Goal: Information Seeking & Learning: Learn about a topic

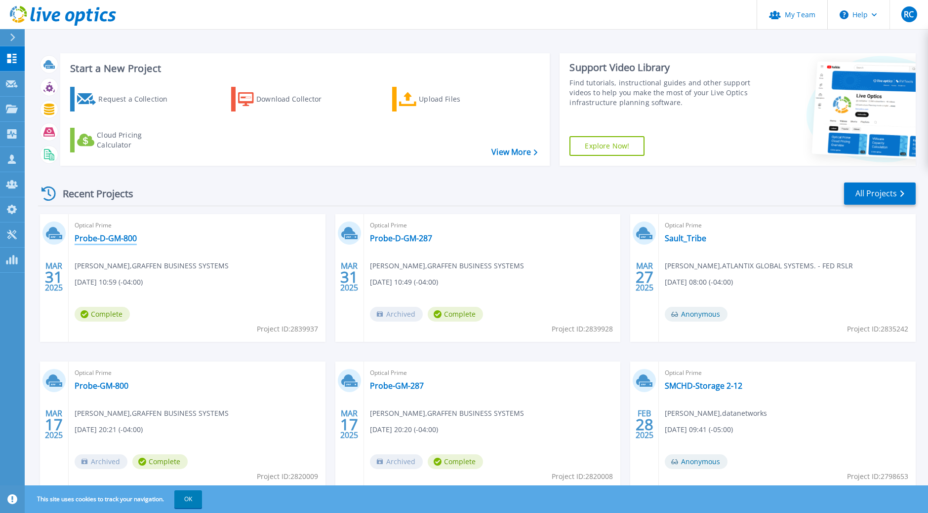
click at [109, 237] on link "Probe-D-GM-800" at bounding box center [106, 239] width 62 height 10
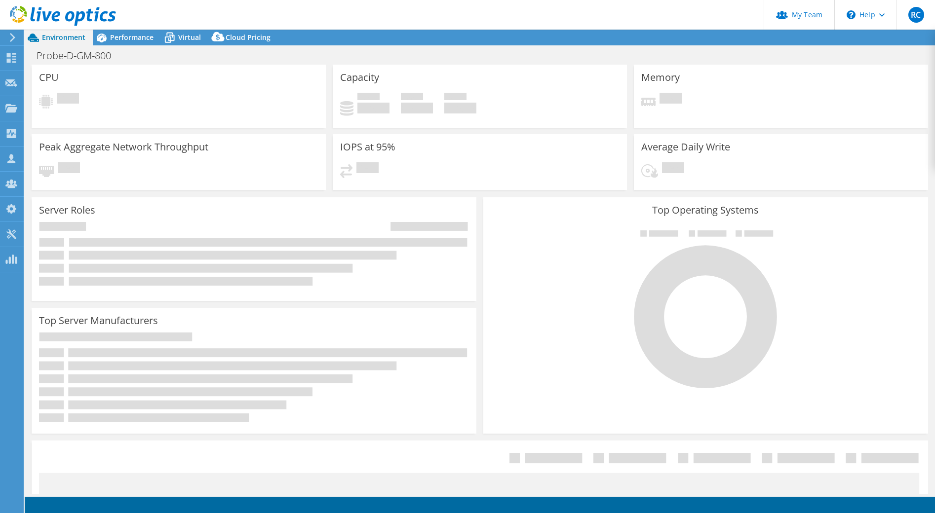
select select "USD"
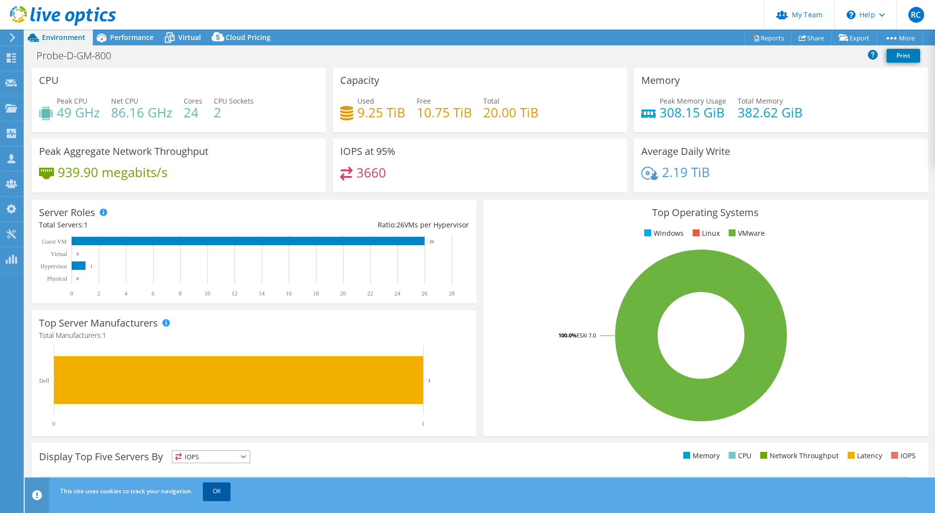
click at [222, 494] on link "OK" at bounding box center [217, 492] width 28 height 18
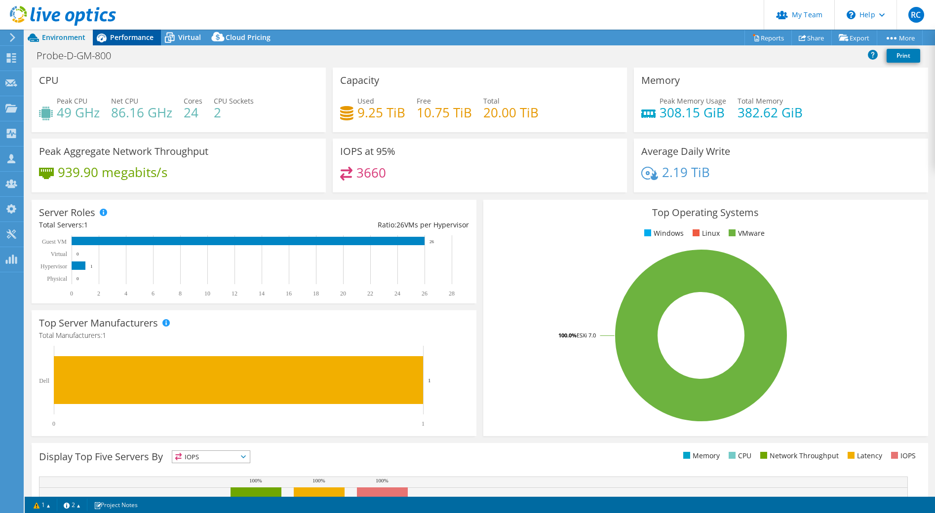
click at [131, 38] on span "Performance" at bounding box center [131, 37] width 43 height 9
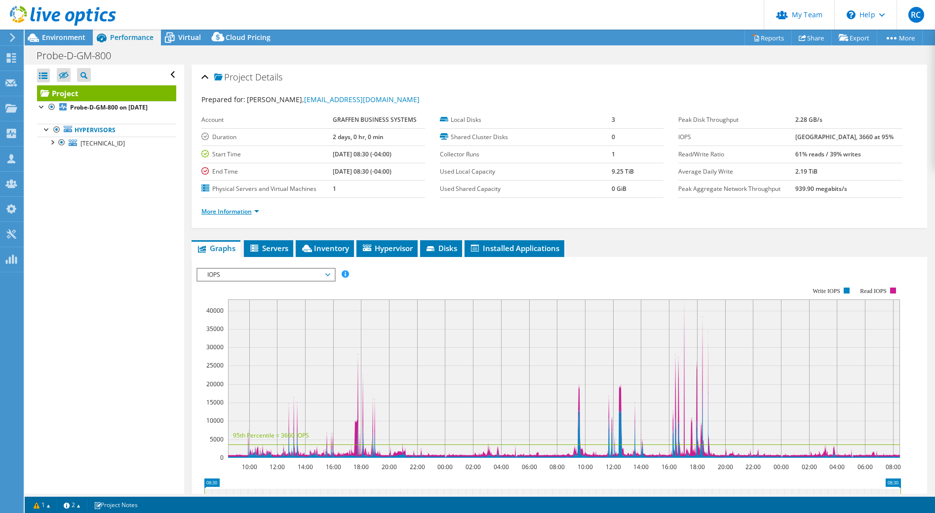
click at [233, 209] on link "More Information" at bounding box center [230, 211] width 58 height 8
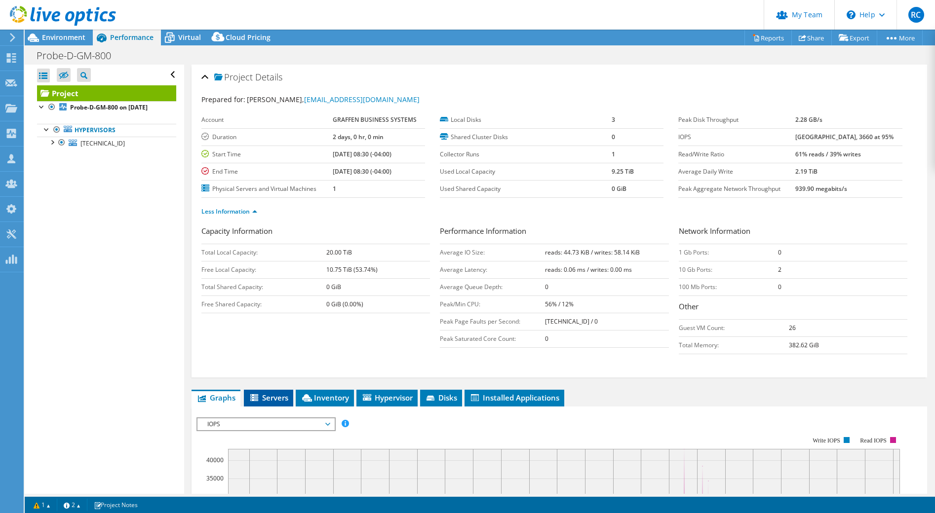
click at [266, 397] on span "Servers" at bounding box center [268, 398] width 39 height 10
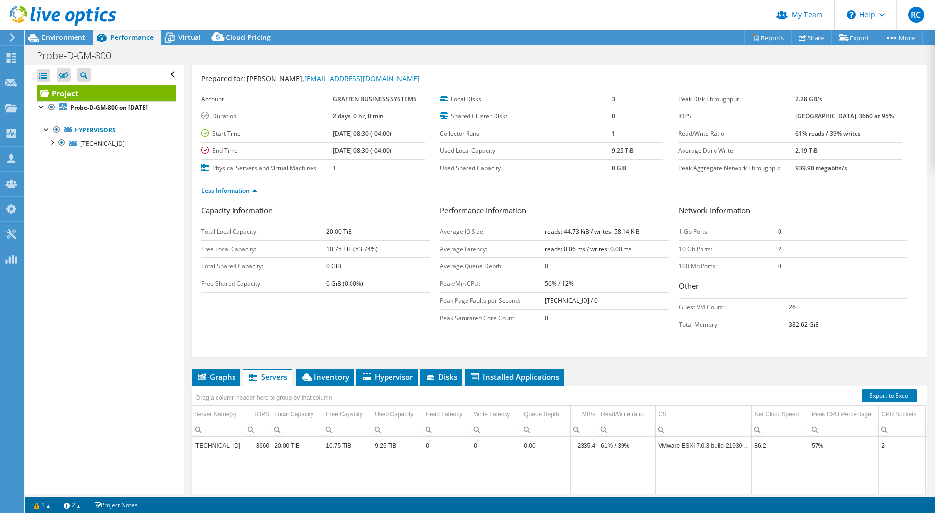
scroll to position [20, 0]
click at [342, 380] on span "Inventory" at bounding box center [325, 378] width 48 height 10
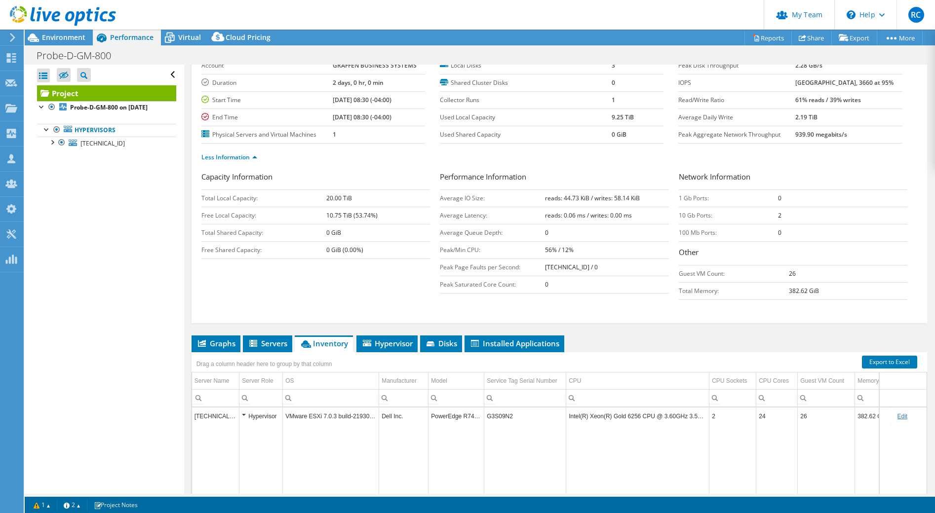
scroll to position [0, 0]
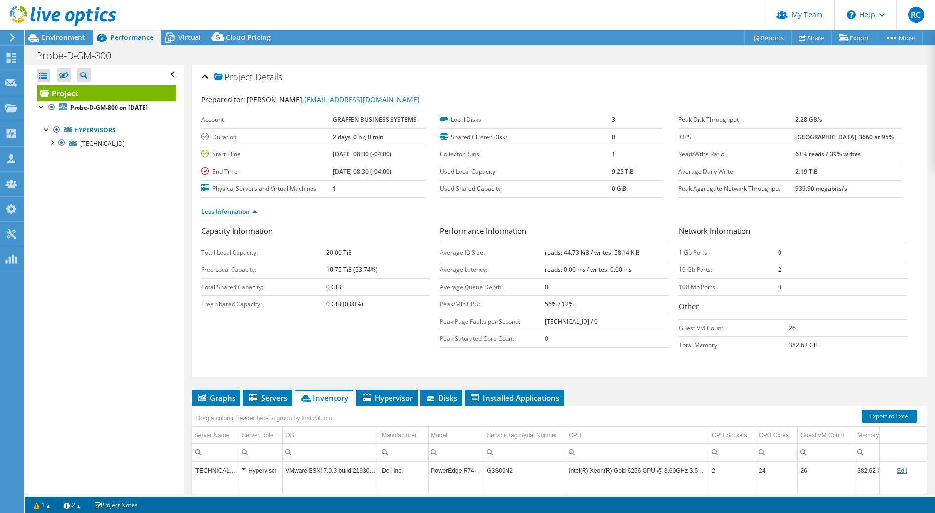
click at [54, 17] on use at bounding box center [63, 16] width 106 height 20
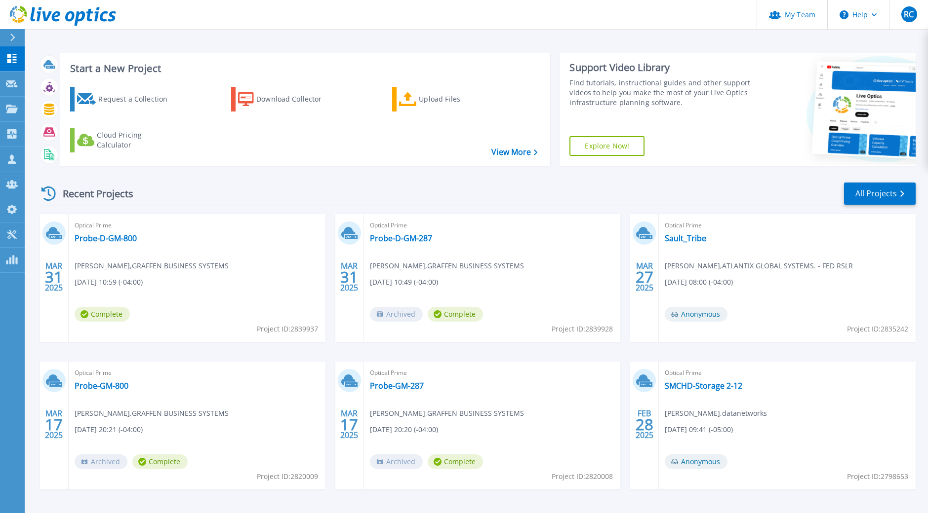
scroll to position [34, 0]
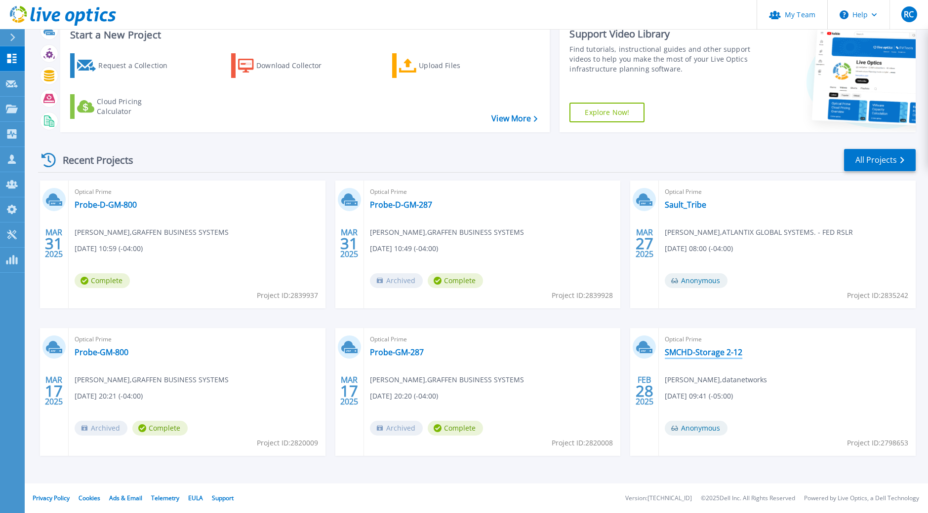
click at [706, 354] on link "SMCHD-Storage 2-12" at bounding box center [704, 353] width 78 height 10
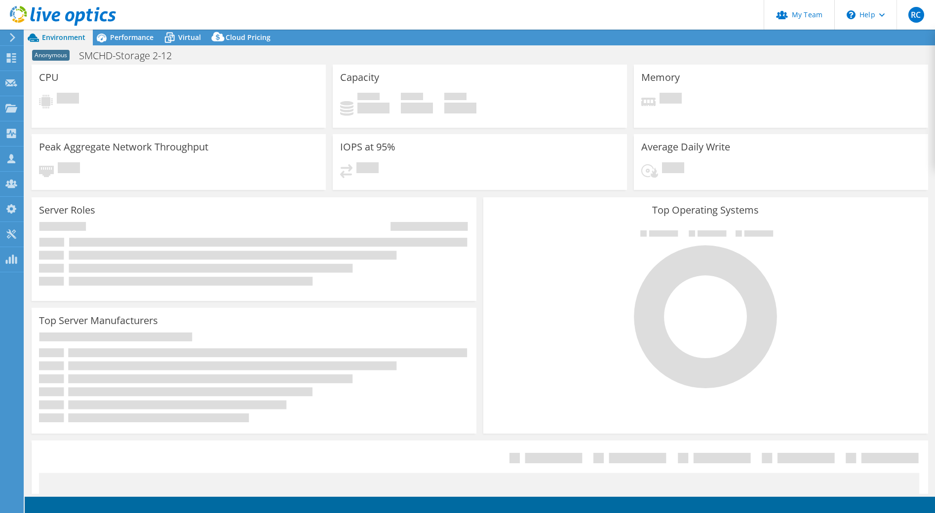
select select "EULondon"
select select "USD"
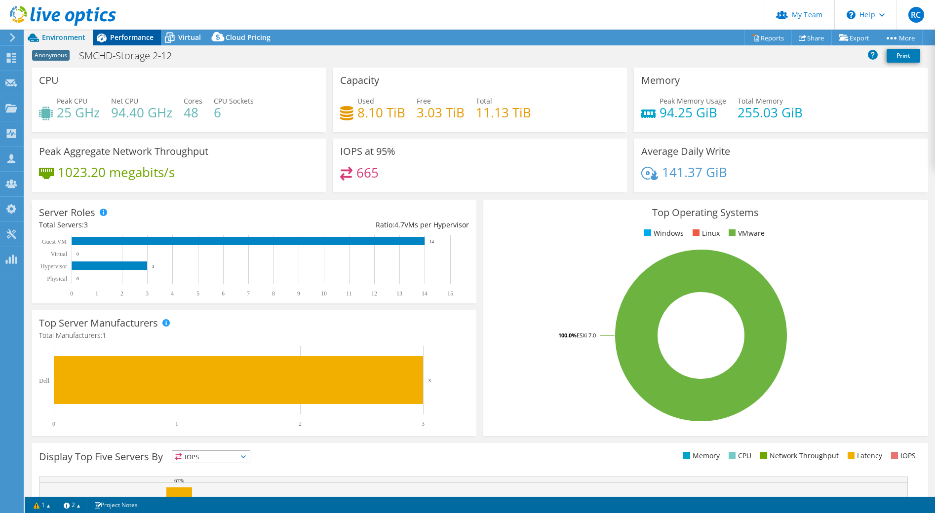
click at [130, 36] on span "Performance" at bounding box center [131, 37] width 43 height 9
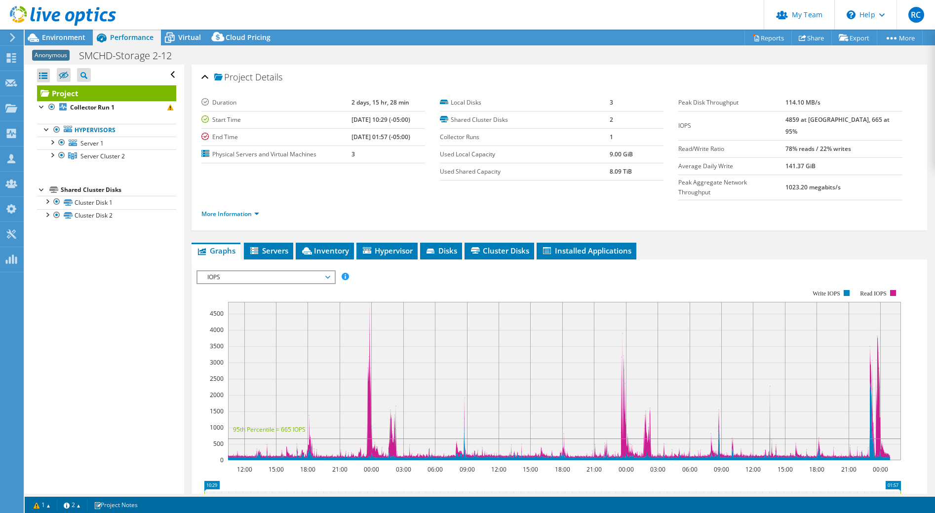
click at [329, 260] on div "IOPS Disk Throughput IO Size Latency Queue Depth CPU Percentage Memory Page Fau…" at bounding box center [559, 434] width 726 height 348
click at [230, 210] on link "More Information" at bounding box center [230, 214] width 58 height 8
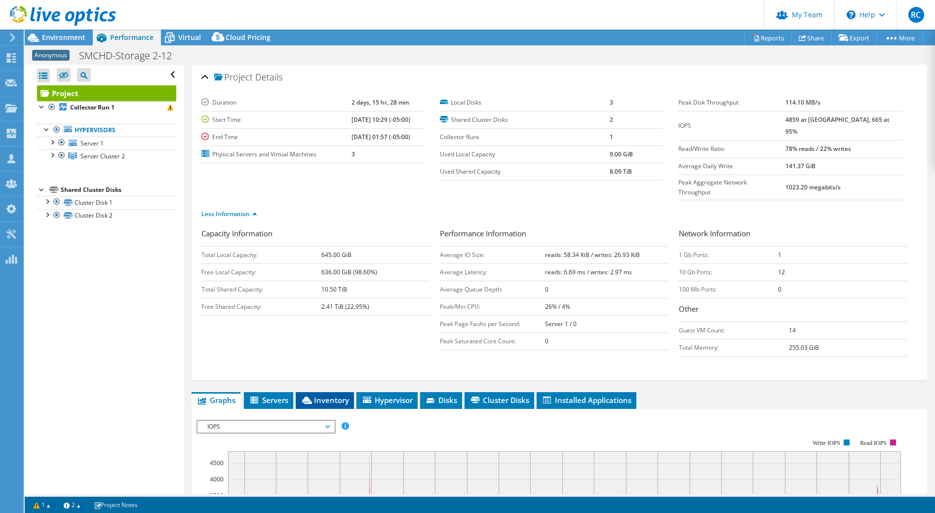
click at [336, 395] on span "Inventory" at bounding box center [325, 400] width 48 height 10
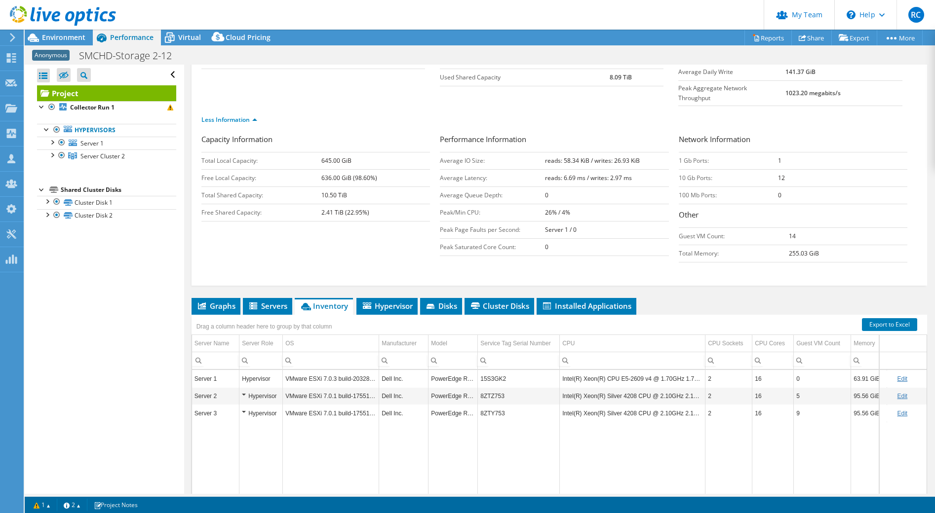
scroll to position [143, 0]
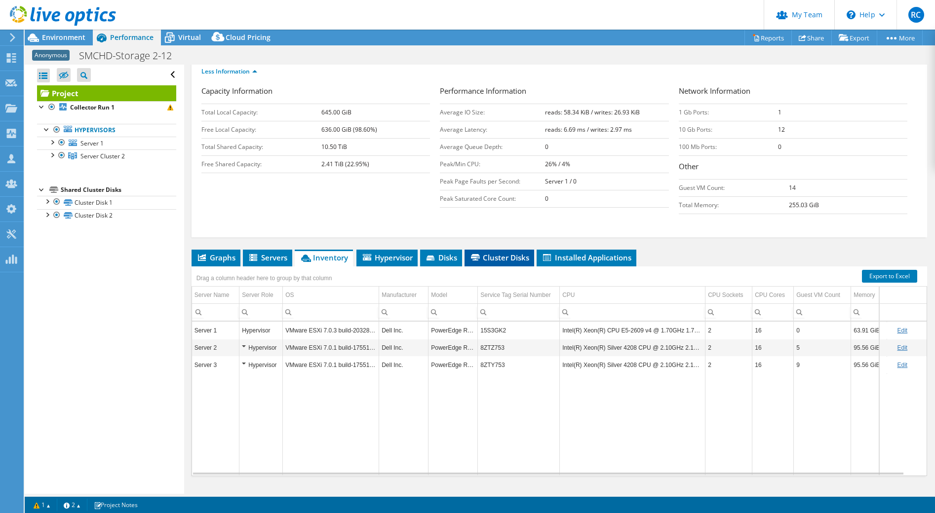
click at [494, 253] on span "Cluster Disks" at bounding box center [500, 258] width 60 height 10
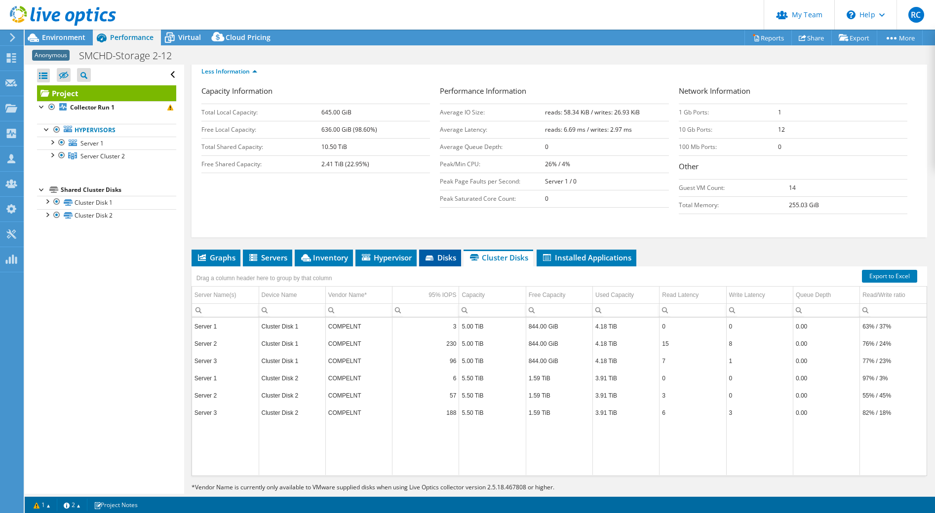
click at [438, 253] on span "Disks" at bounding box center [440, 258] width 32 height 10
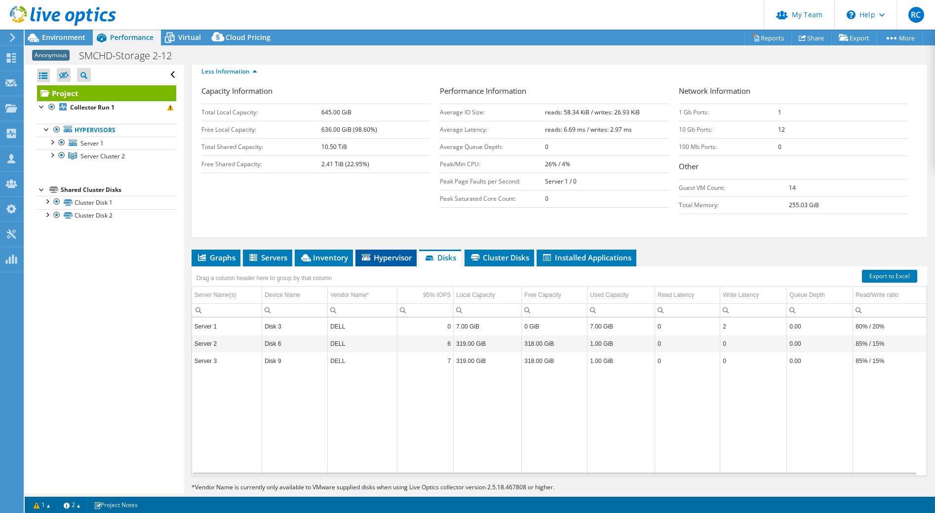
click at [384, 250] on li "Hypervisor" at bounding box center [385, 258] width 61 height 17
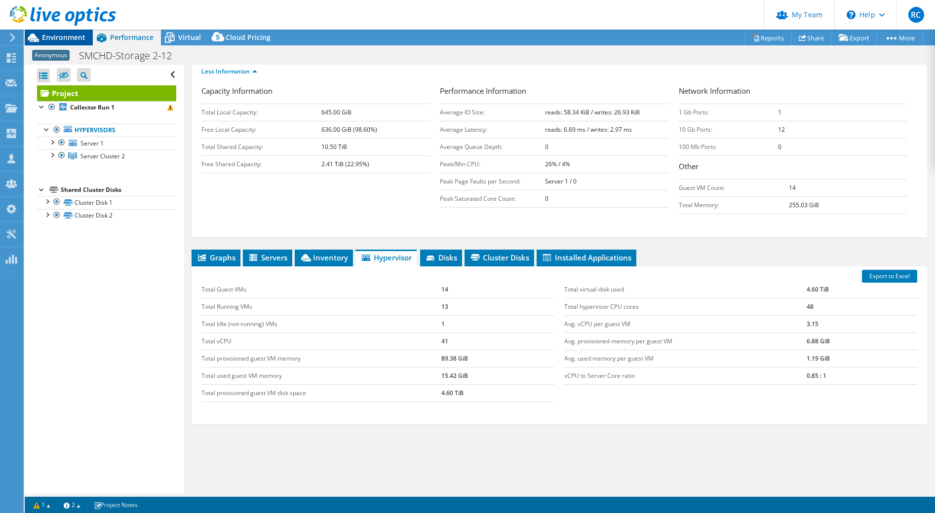
click at [72, 41] on span "Environment" at bounding box center [63, 37] width 43 height 9
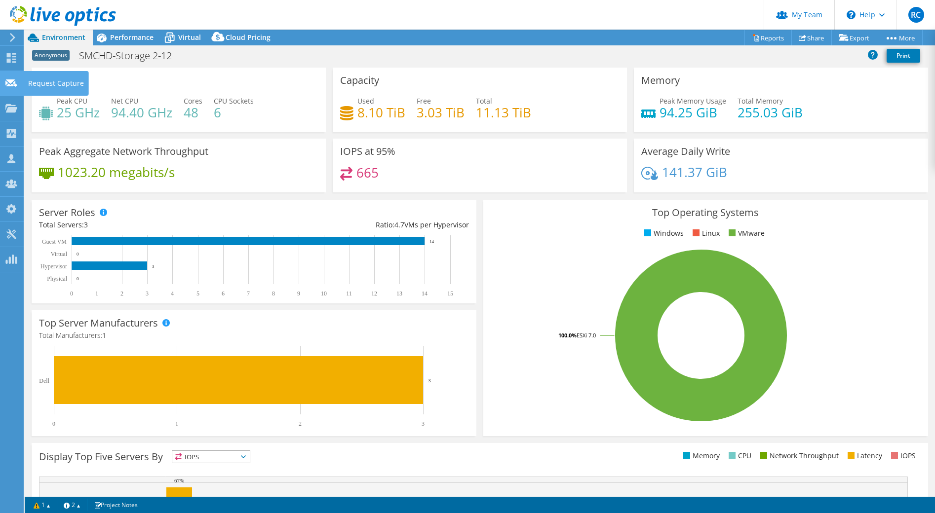
click at [8, 86] on icon at bounding box center [11, 82] width 12 height 9
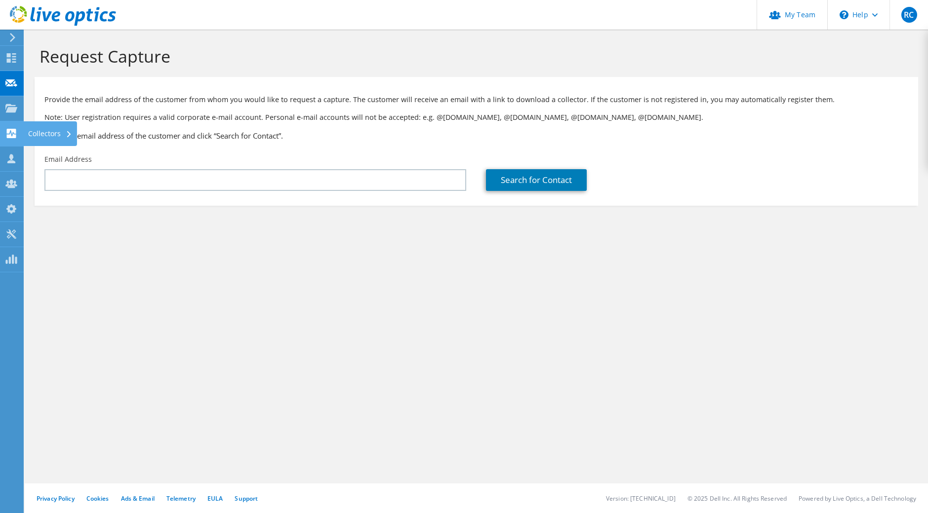
click at [11, 135] on icon at bounding box center [11, 133] width 12 height 9
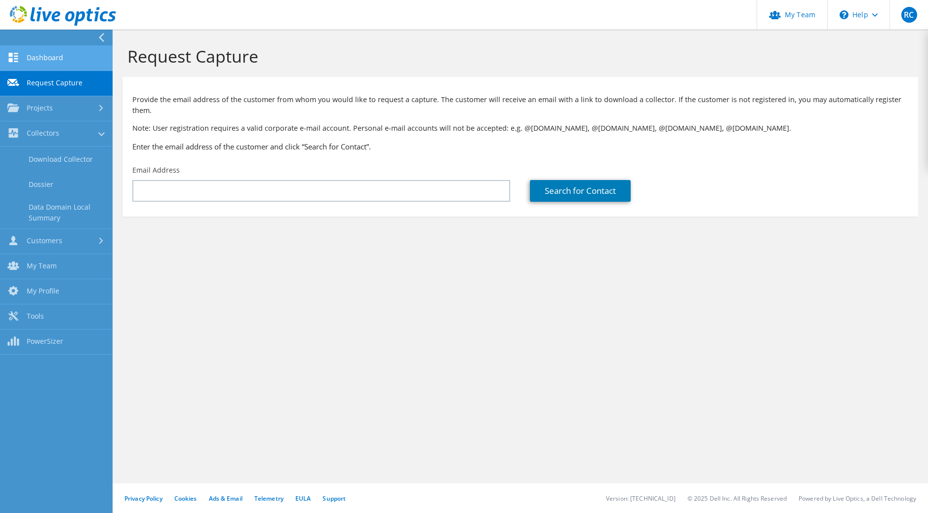
click at [40, 57] on link "Dashboard" at bounding box center [56, 58] width 113 height 25
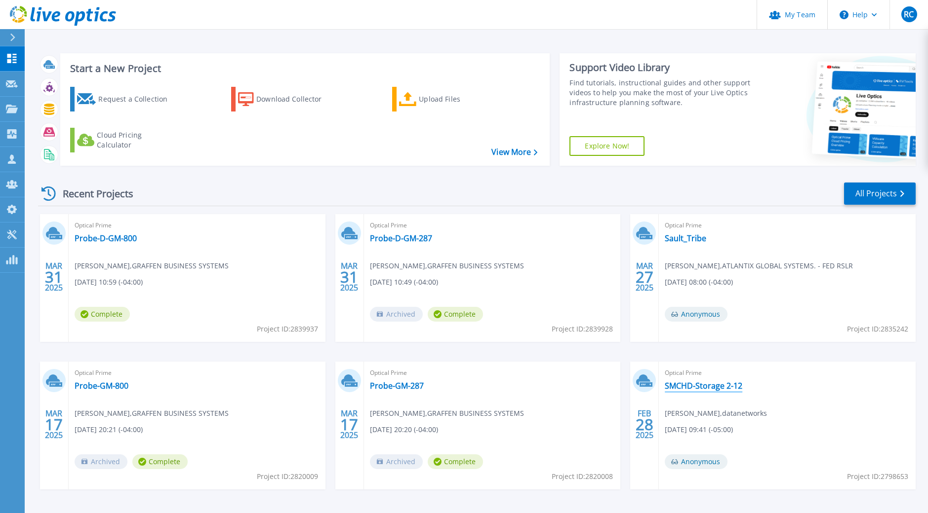
click at [685, 386] on link "SMCHD-Storage 2-12" at bounding box center [704, 386] width 78 height 10
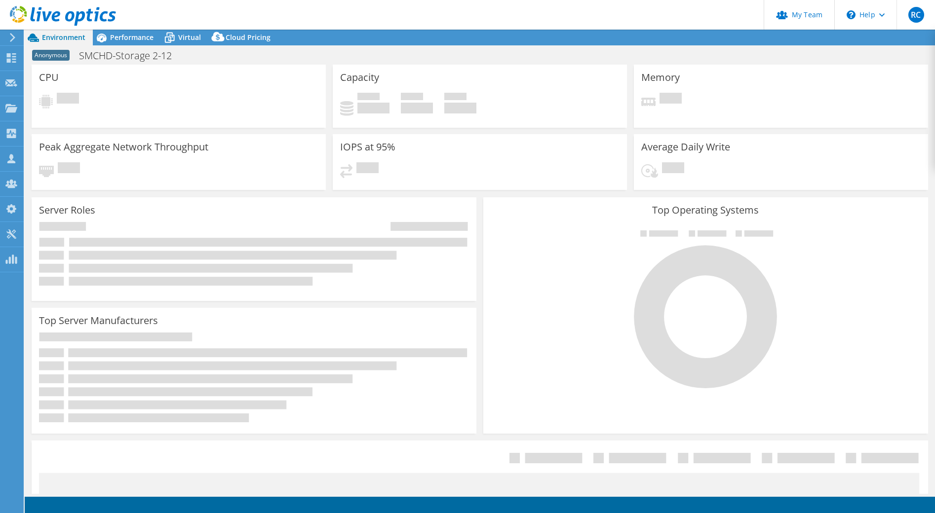
select select "EULondon"
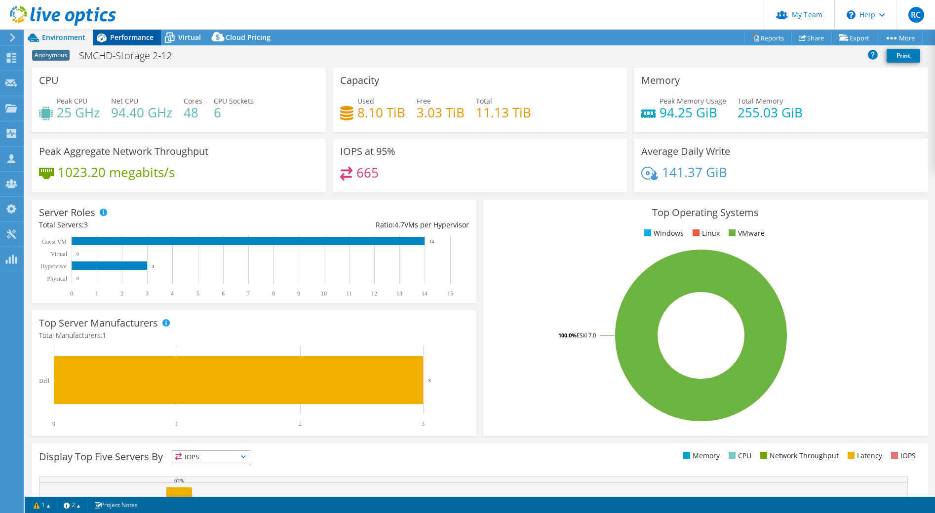
click at [120, 31] on div "Performance" at bounding box center [127, 38] width 68 height 16
